Goal: Task Accomplishment & Management: Complete application form

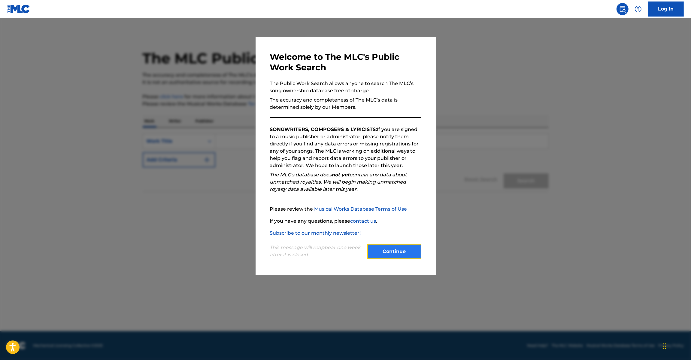
click at [406, 254] on button "Continue" at bounding box center [394, 251] width 54 height 15
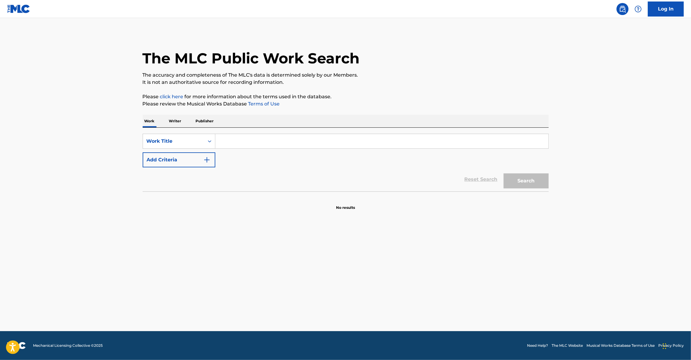
click at [236, 146] on input "Search Form" at bounding box center [381, 141] width 333 height 14
paste input "DQ4WG0"
type input "DQ4WG0"
click at [196, 146] on div "Work Title" at bounding box center [173, 141] width 61 height 11
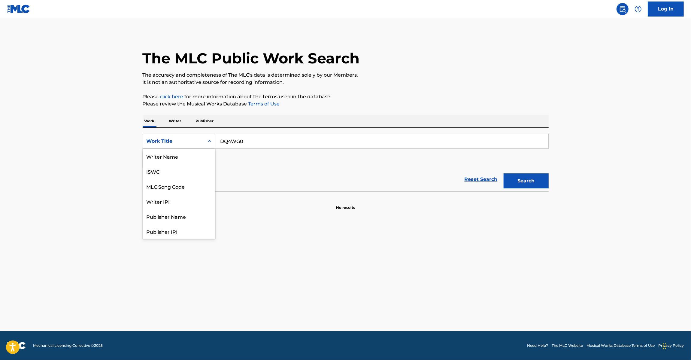
scroll to position [30, 0]
drag, startPoint x: 182, startPoint y: 153, endPoint x: 189, endPoint y: 154, distance: 6.9
click at [183, 154] on div "MLC Song Code" at bounding box center [179, 156] width 72 height 15
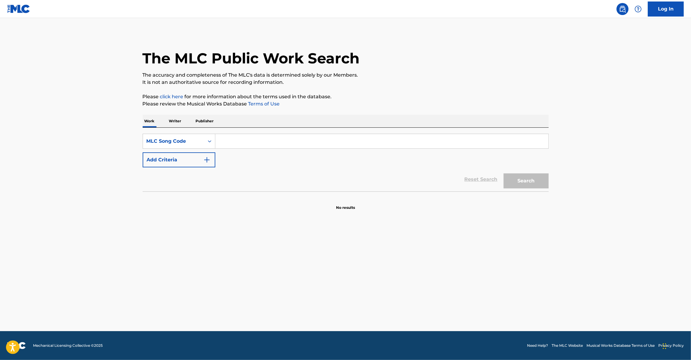
click at [258, 144] on input "Search Form" at bounding box center [381, 141] width 333 height 14
paste input "DQ4WG0"
type input "DQ4WG0"
click at [533, 182] on button "Search" at bounding box center [526, 180] width 45 height 15
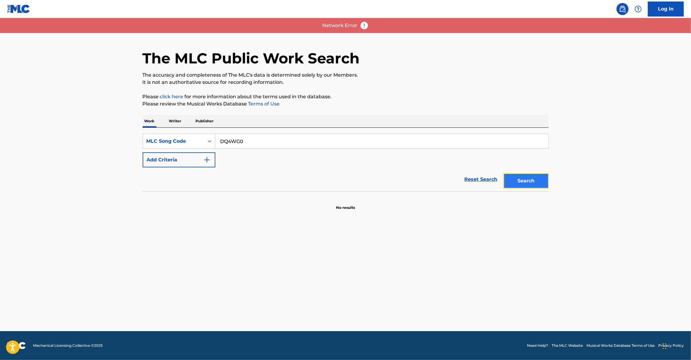
click at [519, 178] on button "Search" at bounding box center [526, 180] width 45 height 15
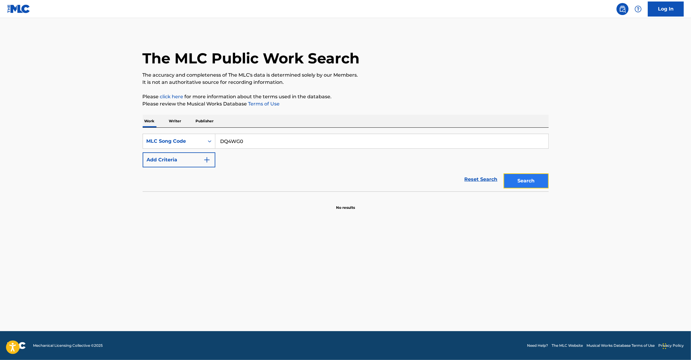
click at [522, 182] on button "Search" at bounding box center [526, 180] width 45 height 15
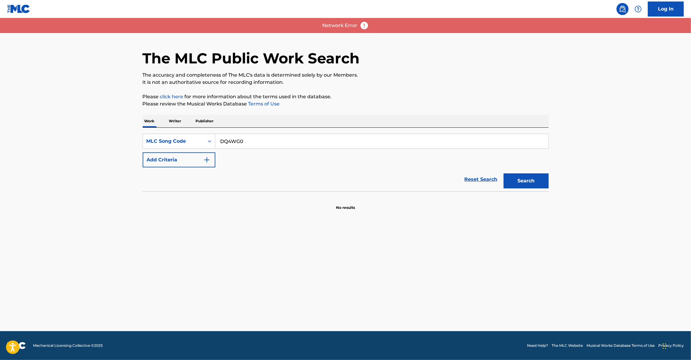
click at [166, 167] on div "Reset Search Search" at bounding box center [346, 179] width 406 height 24
click at [170, 158] on button "Add Criteria" at bounding box center [179, 159] width 73 height 15
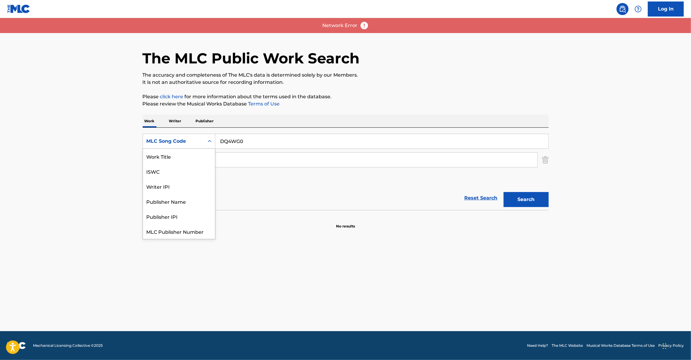
click at [188, 139] on div "MLC Song Code" at bounding box center [174, 141] width 54 height 7
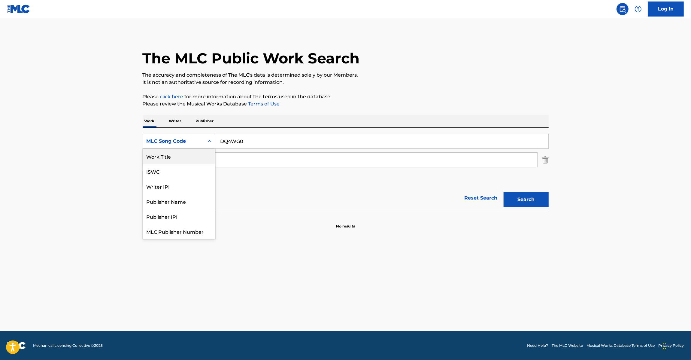
click at [179, 153] on div "Work Title" at bounding box center [179, 156] width 72 height 15
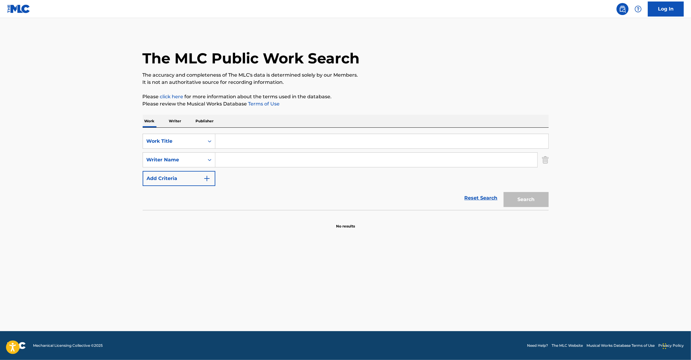
click at [240, 138] on input "Search Form" at bounding box center [381, 141] width 333 height 14
paste input "[PERSON_NAME] (Feat. Flo Milli) [PERSON_NAME]"
click at [293, 145] on input "[PERSON_NAME] (Feat. Flo Milli) [PERSON_NAME]" at bounding box center [381, 141] width 333 height 14
type input "[PERSON_NAME] (Feat. Flo Milli)"
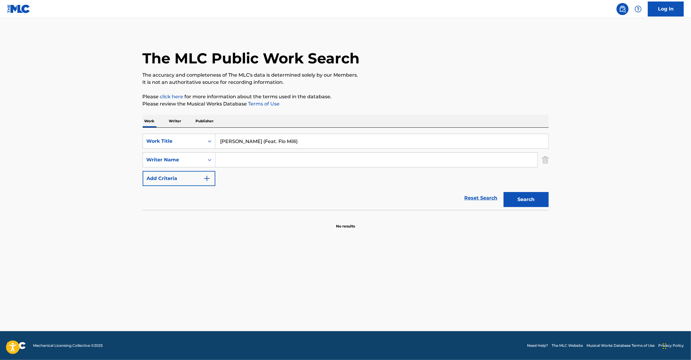
click at [328, 157] on input "Search Form" at bounding box center [376, 160] width 322 height 14
paste input "[PERSON_NAME]"
type input "[PERSON_NAME]"
click at [526, 203] on button "Search" at bounding box center [526, 199] width 45 height 15
click at [30, 4] on div at bounding box center [20, 9] width 27 height 18
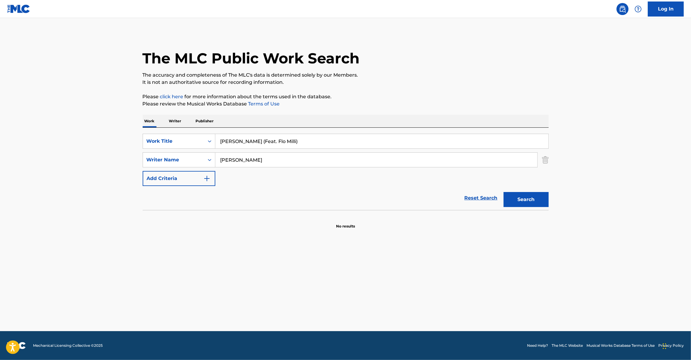
click at [6, 10] on nav "Log In" at bounding box center [345, 9] width 691 height 18
click at [25, 11] on img at bounding box center [18, 9] width 23 height 9
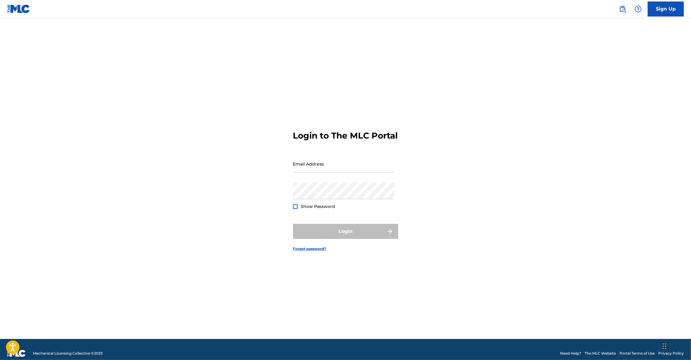
click at [325, 179] on div "Email Address" at bounding box center [344, 168] width 102 height 27
click at [326, 172] on input "Email Address" at bounding box center [344, 163] width 102 height 17
type input "e"
type input "[EMAIL_ADDRESS][DOMAIN_NAME]"
click at [316, 231] on button "Login" at bounding box center [345, 231] width 105 height 15
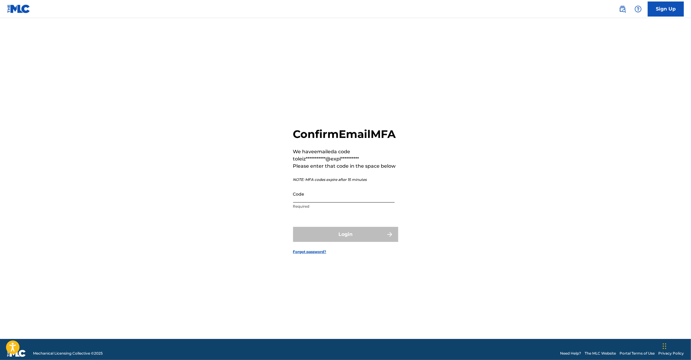
click at [312, 203] on input "Code" at bounding box center [344, 193] width 102 height 17
paste input "278796"
type input "278796"
click at [328, 236] on button "Login" at bounding box center [345, 234] width 105 height 15
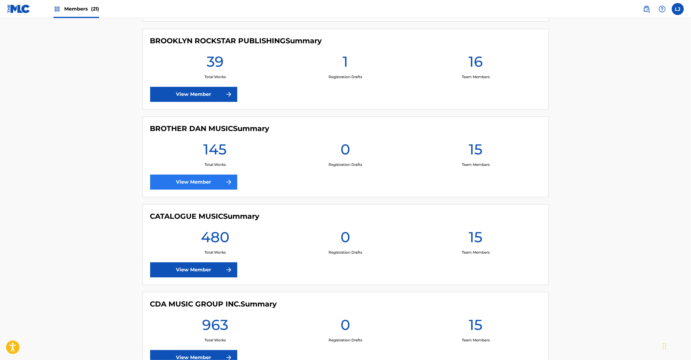
scroll to position [901, 0]
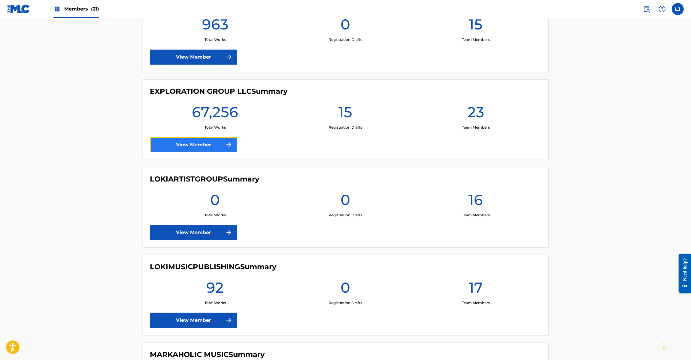
click at [193, 146] on link "View Member" at bounding box center [193, 144] width 87 height 15
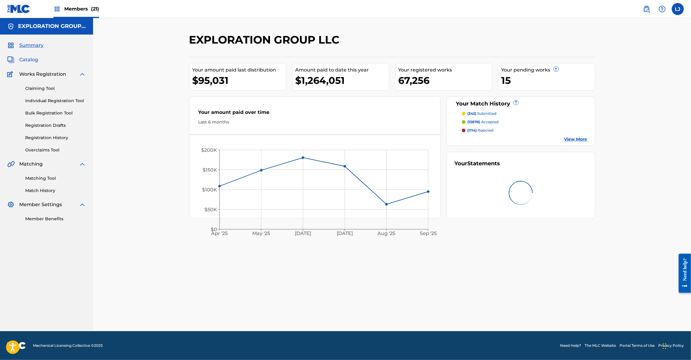
click at [32, 62] on span "Catalog" at bounding box center [28, 59] width 19 height 7
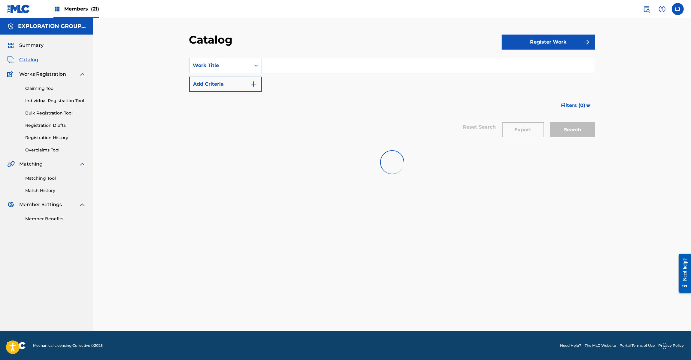
click at [317, 69] on input "Search Form" at bounding box center [428, 65] width 333 height 14
paste input "[PERSON_NAME] (FEAT. [PERSON_NAME])"
type input "[PERSON_NAME] (FEAT. [PERSON_NAME])"
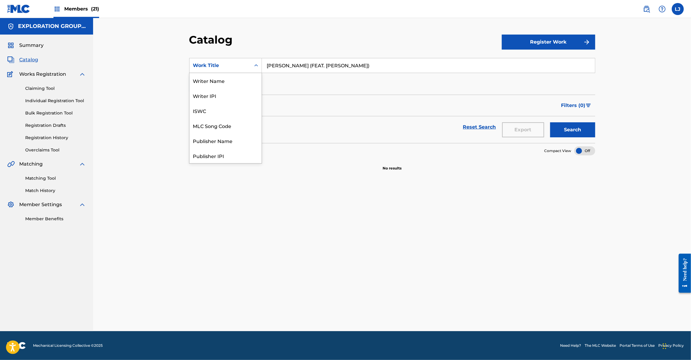
click at [236, 65] on div "Work Title" at bounding box center [220, 65] width 54 height 7
click at [240, 93] on div "Member Work Identifier" at bounding box center [226, 95] width 72 height 15
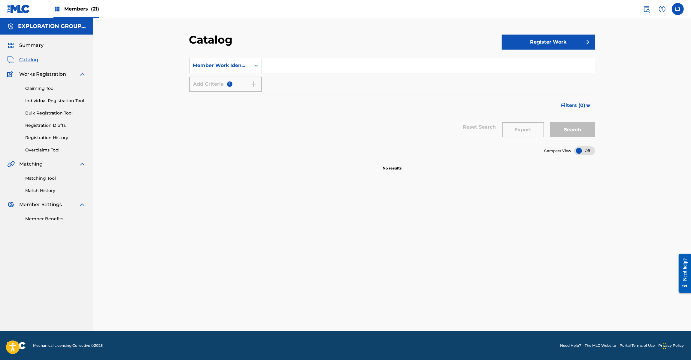
click at [299, 59] on input "Search Form" at bounding box center [428, 65] width 333 height 14
paste input "CMP000437692"
click at [559, 134] on button "Search" at bounding box center [572, 129] width 45 height 15
click at [276, 69] on input "CMP000437692" at bounding box center [428, 65] width 333 height 14
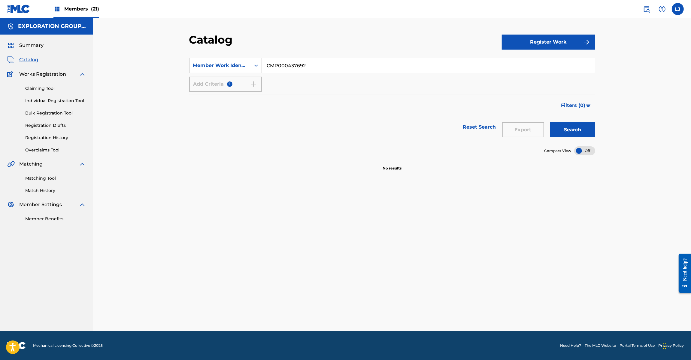
paste input "[PERSON_NAME]"
click at [276, 69] on input "CMP000437692" at bounding box center [428, 65] width 333 height 14
type input "[PERSON_NAME]"
click at [219, 66] on div "Member Work Identifier" at bounding box center [220, 65] width 54 height 7
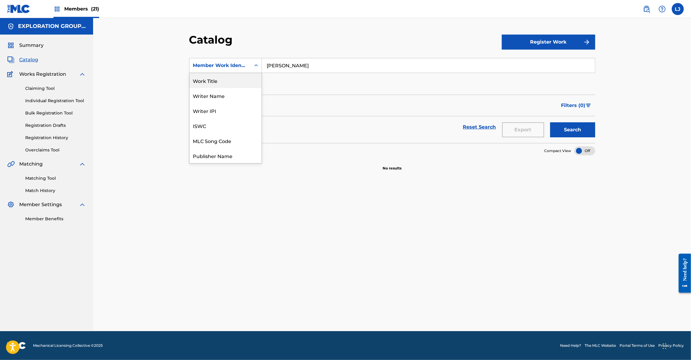
click at [221, 81] on div "Work Title" at bounding box center [226, 80] width 72 height 15
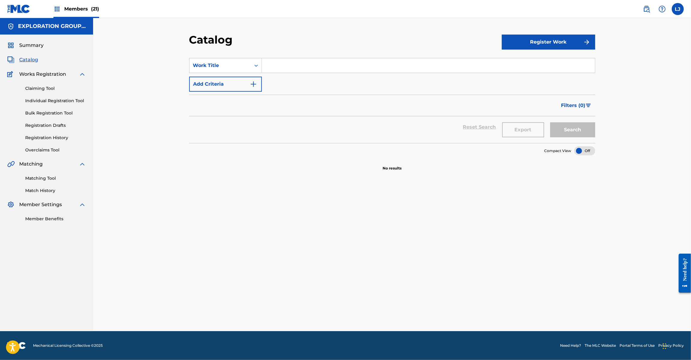
click at [294, 66] on input "Search Form" at bounding box center [428, 65] width 333 height 14
paste input "[PERSON_NAME]"
type input "[PERSON_NAME]"
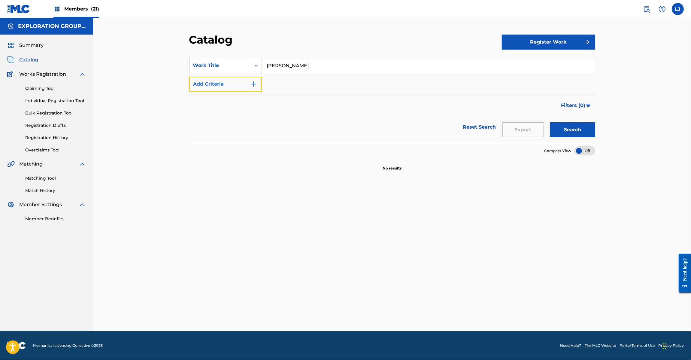
click at [236, 84] on button "Add Criteria" at bounding box center [225, 84] width 73 height 15
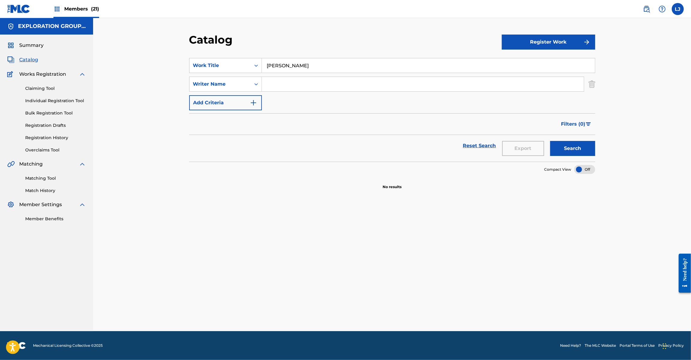
click at [294, 77] on input "Search Form" at bounding box center [423, 84] width 322 height 14
paste input "[PERSON_NAME]"
type input "[PERSON_NAME]"
click at [589, 152] on button "Search" at bounding box center [572, 148] width 45 height 15
click at [594, 85] on img "Search Form" at bounding box center [592, 84] width 7 height 15
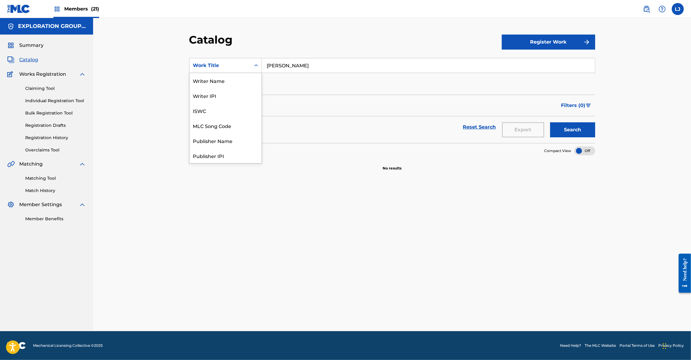
click at [244, 66] on div "Work Title" at bounding box center [220, 65] width 54 height 7
click at [223, 123] on div "MLC Song Code" at bounding box center [226, 125] width 72 height 15
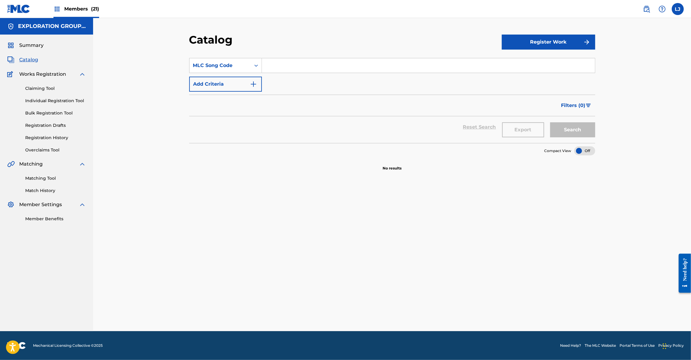
click at [276, 63] on input "Search Form" at bounding box center [428, 65] width 333 height 14
paste input "DQ4WG0"
type input "DQ4WG0"
click at [561, 126] on button "Search" at bounding box center [572, 129] width 45 height 15
click at [315, 127] on div "Reset Search Export Search" at bounding box center [392, 127] width 406 height 22
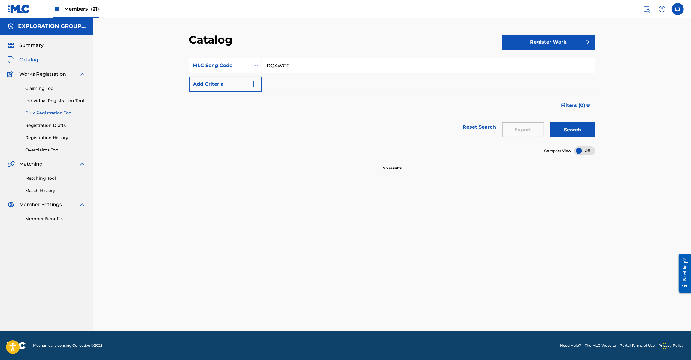
click at [41, 113] on link "Bulk Registration Tool" at bounding box center [55, 113] width 61 height 6
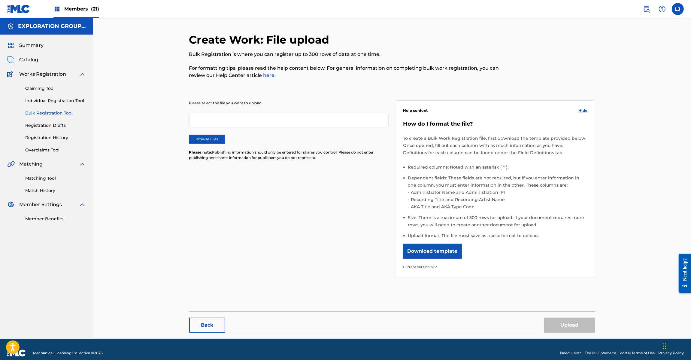
click at [206, 134] on div "Please select the file you want to upload. Browse Files Please note: Publishing…" at bounding box center [289, 133] width 200 height 67
click at [207, 140] on label "Browse Files" at bounding box center [207, 139] width 36 height 9
click at [0, 0] on input "Browse Files" at bounding box center [0, 0] width 0 height 0
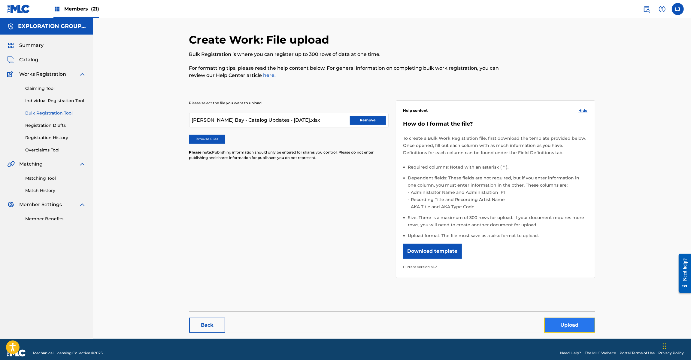
click at [571, 328] on button "Upload" at bounding box center [569, 325] width 51 height 15
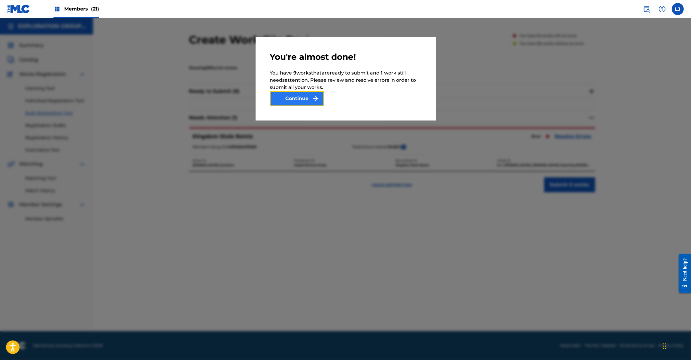
click at [298, 105] on button "Continue" at bounding box center [297, 98] width 54 height 15
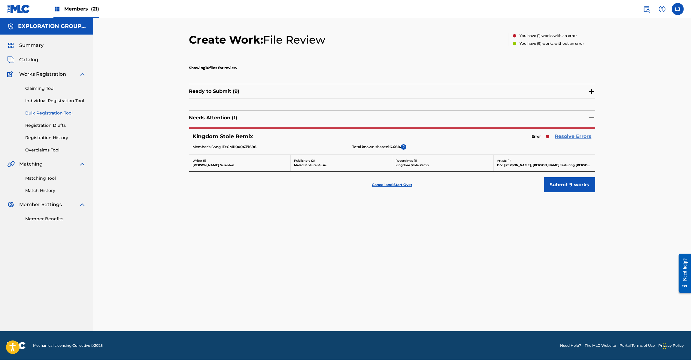
click at [569, 139] on link "Resolve Errors" at bounding box center [573, 136] width 37 height 7
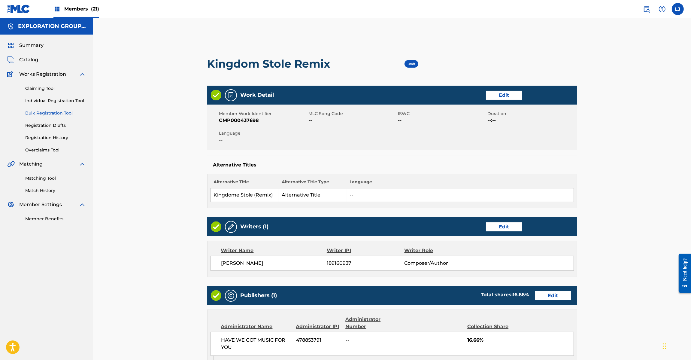
scroll to position [196, 0]
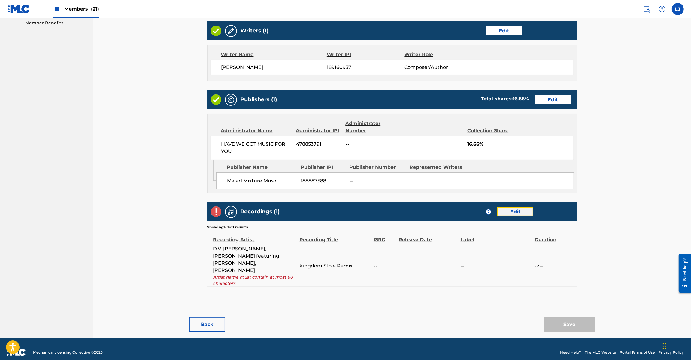
click at [513, 212] on link "Edit" at bounding box center [516, 211] width 36 height 9
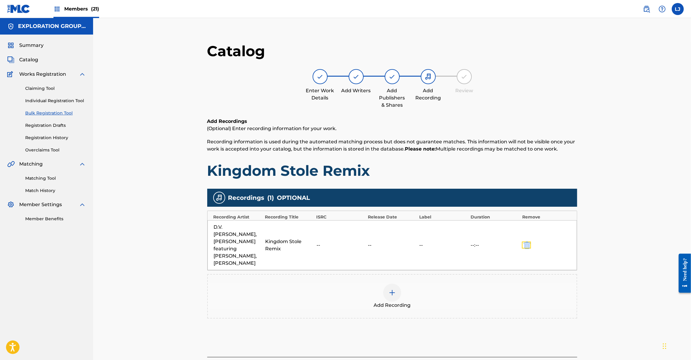
click at [531, 245] on button "submit" at bounding box center [526, 245] width 9 height 7
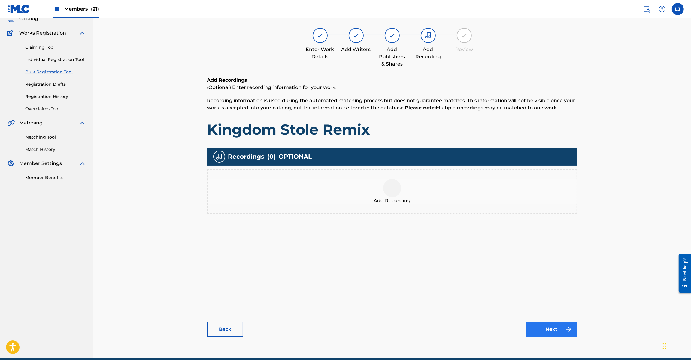
scroll to position [68, 0]
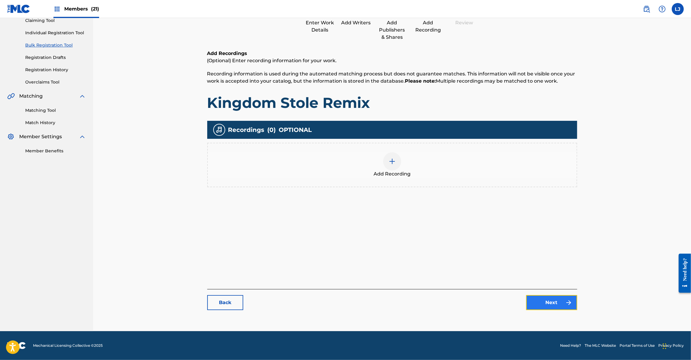
click at [562, 309] on link "Next" at bounding box center [551, 302] width 51 height 15
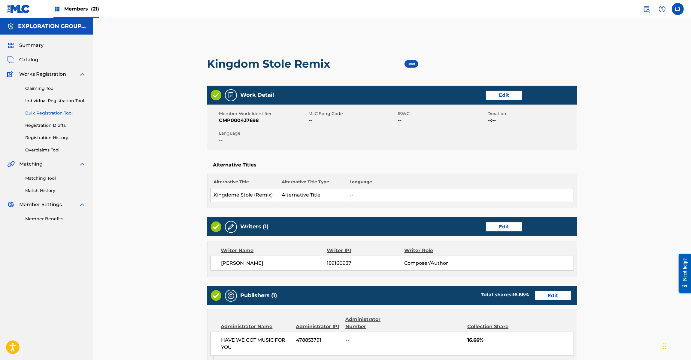
scroll to position [157, 0]
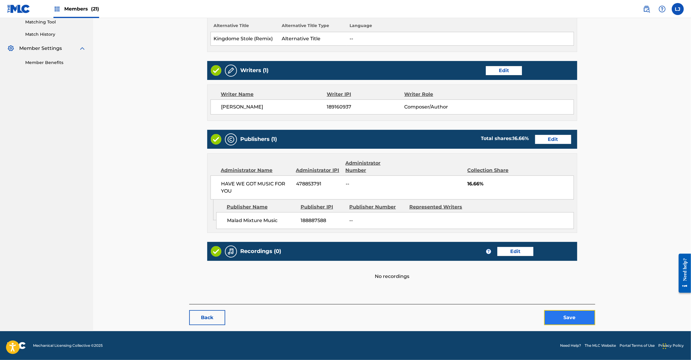
click at [563, 320] on button "Save" at bounding box center [569, 317] width 51 height 15
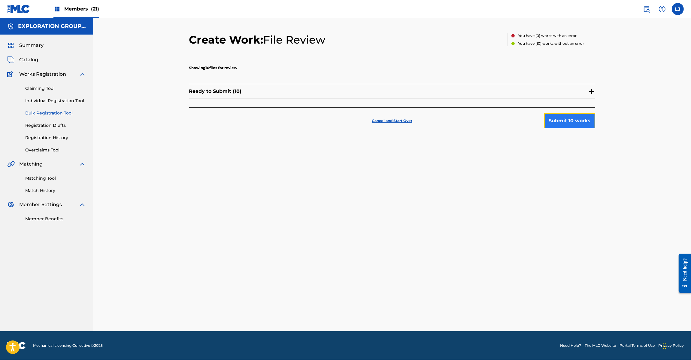
click at [563, 121] on button "Submit 10 works" at bounding box center [569, 120] width 51 height 15
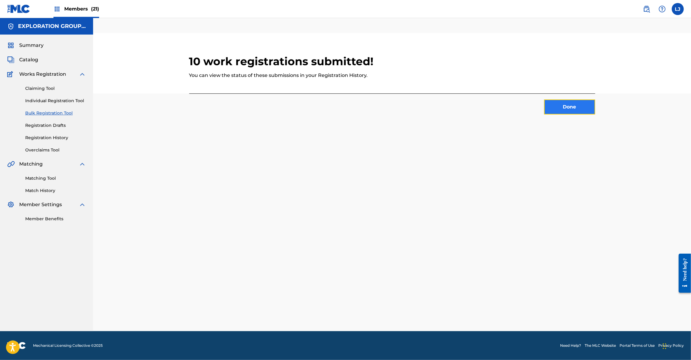
click at [562, 109] on button "Done" at bounding box center [569, 106] width 51 height 15
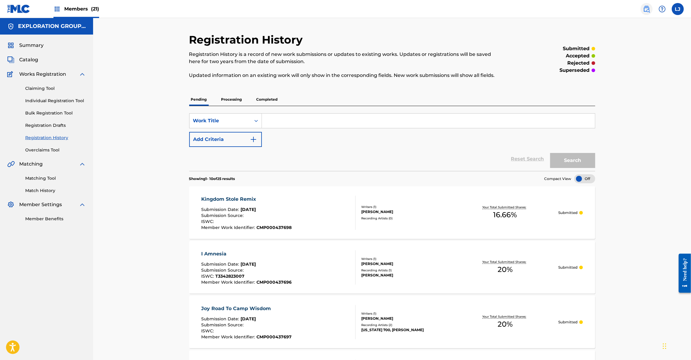
click at [652, 6] on link at bounding box center [647, 9] width 12 height 12
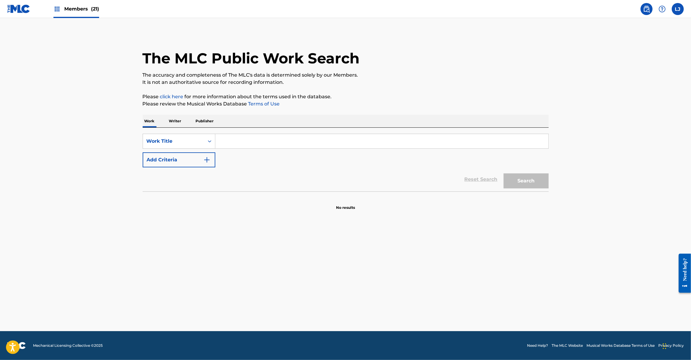
click at [169, 132] on div "SearchWithCriteria9ac05f95-5bcd-4e8f-8004-af420e2d308b Work Title Add Criteria …" at bounding box center [346, 160] width 406 height 64
click at [167, 136] on div "Work Title" at bounding box center [173, 141] width 61 height 11
click at [178, 155] on div "MLC Song Code" at bounding box center [179, 156] width 72 height 15
click at [236, 140] on input "Search Form" at bounding box center [381, 141] width 333 height 14
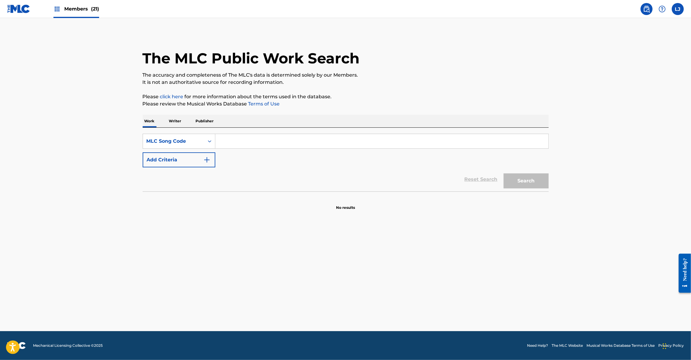
paste input "SB4U64"
type input "SB4U64"
click at [511, 186] on button "Search" at bounding box center [526, 180] width 45 height 15
click at [232, 255] on main "The MLC Public Work Search The accuracy and completeness of The MLC's data is d…" at bounding box center [345, 174] width 691 height 313
click at [517, 179] on button "Search" at bounding box center [526, 180] width 45 height 15
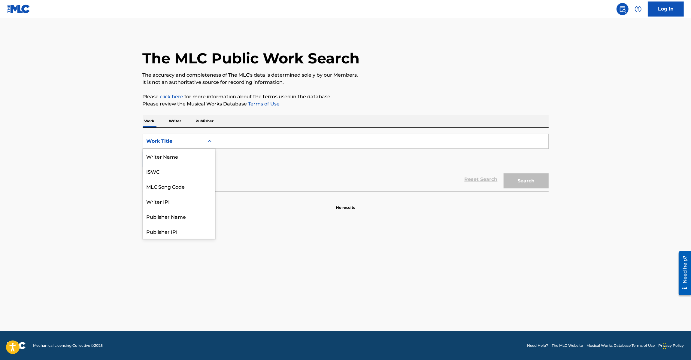
click at [170, 146] on div "Work Title" at bounding box center [173, 141] width 61 height 11
click at [180, 160] on div "MLC Song Code" at bounding box center [179, 156] width 72 height 15
click at [247, 146] on input "Search Form" at bounding box center [381, 141] width 333 height 14
paste input "SB4U64"
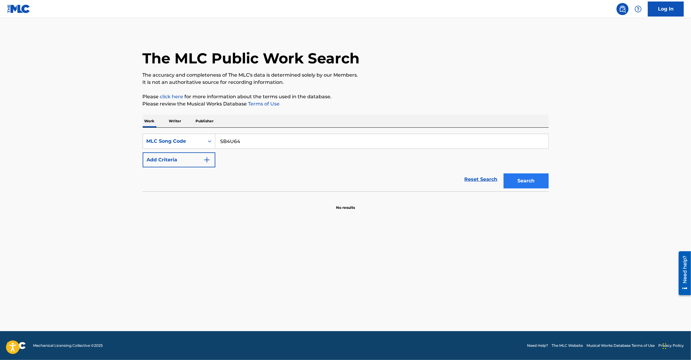
type input "SB4U64"
click at [536, 184] on button "Search" at bounding box center [526, 180] width 45 height 15
click at [513, 184] on button "Search" at bounding box center [526, 180] width 45 height 15
click at [243, 200] on div at bounding box center [346, 210] width 406 height 38
click at [243, 186] on div "Reset Search Search" at bounding box center [346, 179] width 406 height 24
